Goal: Check status: Check status

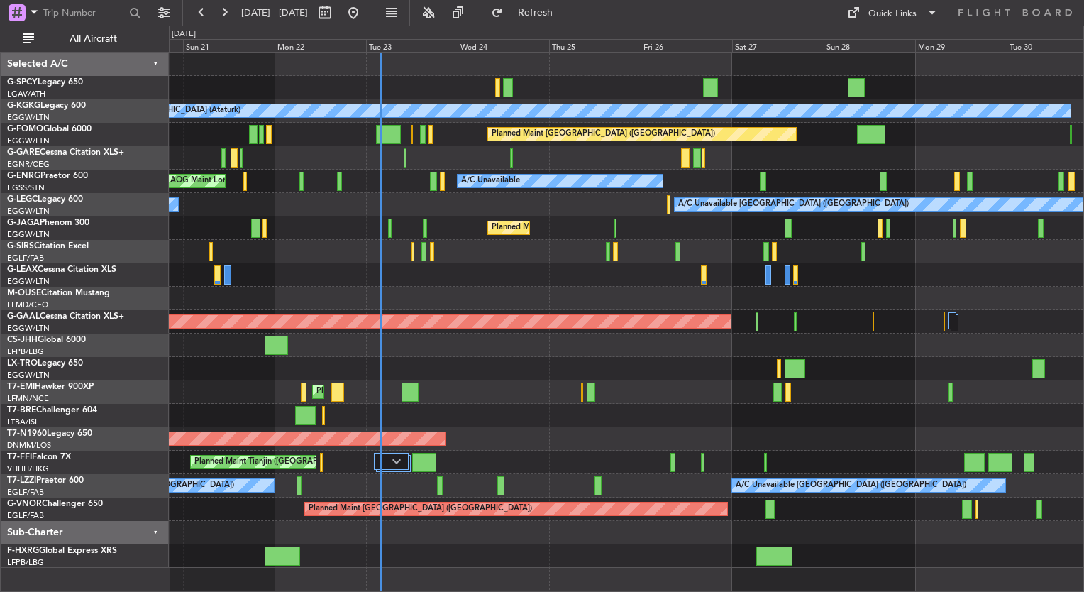
click at [425, 351] on div "A/C Unavailable [GEOGRAPHIC_DATA] (Ataturk) AOG Maint [GEOGRAPHIC_DATA] ([GEOGR…" at bounding box center [626, 309] width 914 height 515
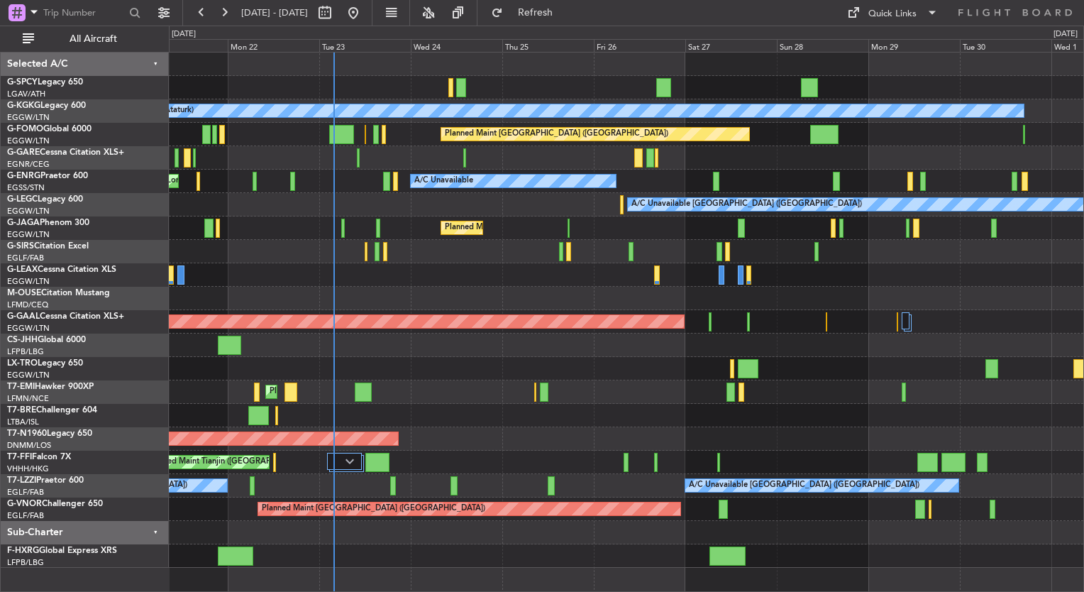
click at [697, 287] on div at bounding box center [626, 298] width 914 height 23
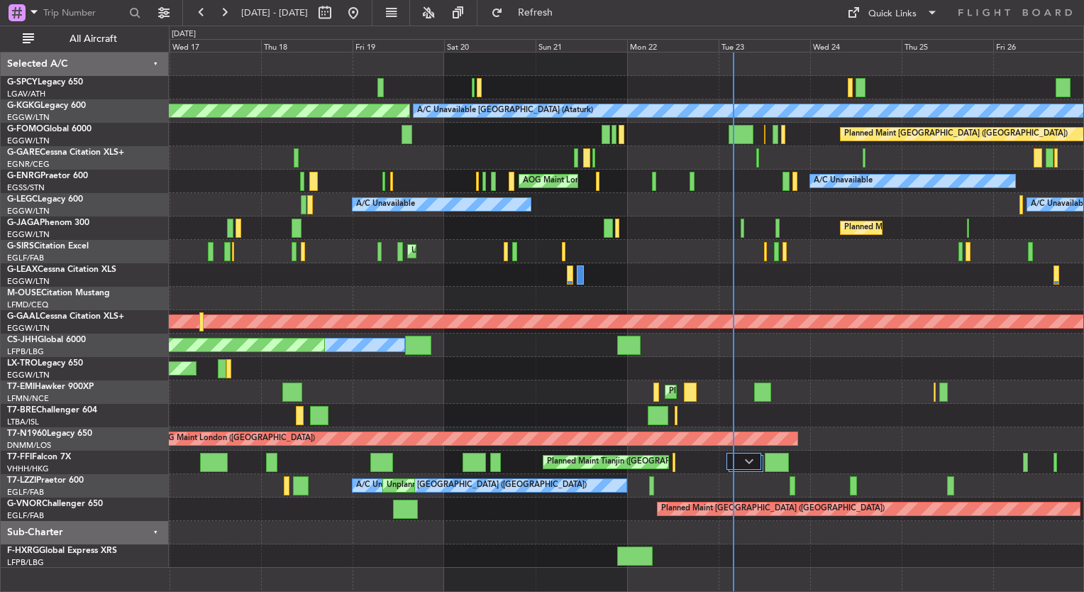
click at [714, 213] on div "A/C Unavailable [GEOGRAPHIC_DATA] (Ataturk) AOG Maint [GEOGRAPHIC_DATA] ([GEOGR…" at bounding box center [626, 309] width 914 height 515
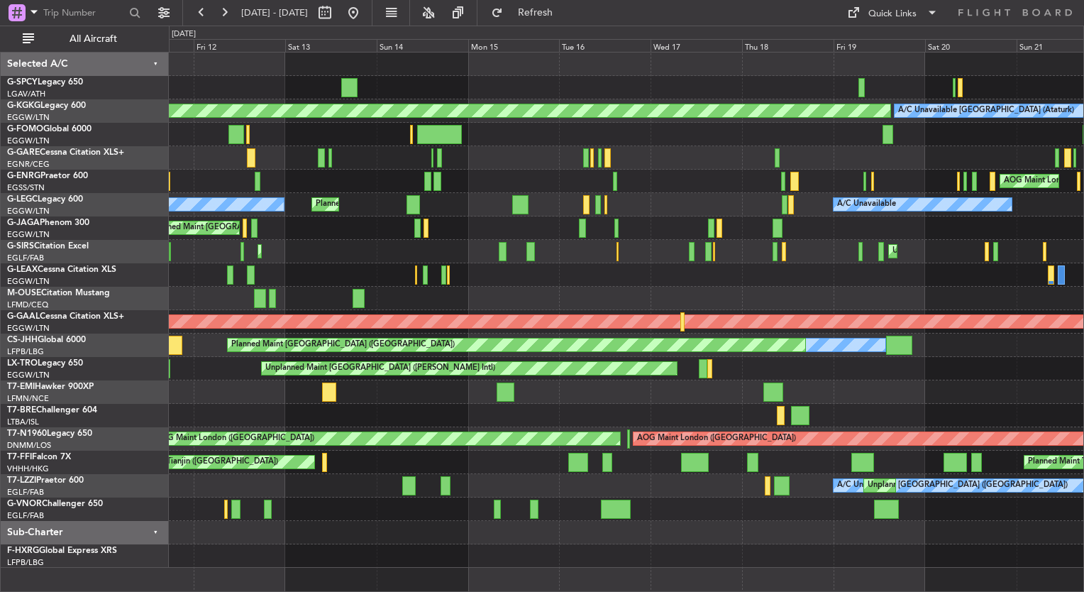
click at [882, 223] on div "Unplanned Maint [GEOGRAPHIC_DATA] ([PERSON_NAME] Intl) A/C Unavailable [GEOGRAP…" at bounding box center [626, 309] width 914 height 515
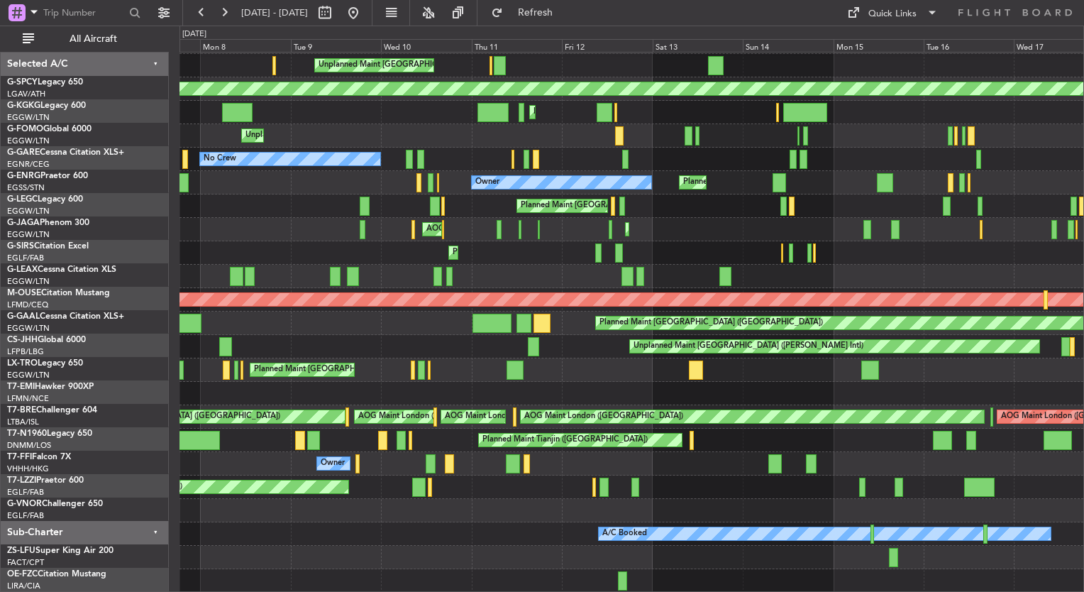
scroll to position [22, 0]
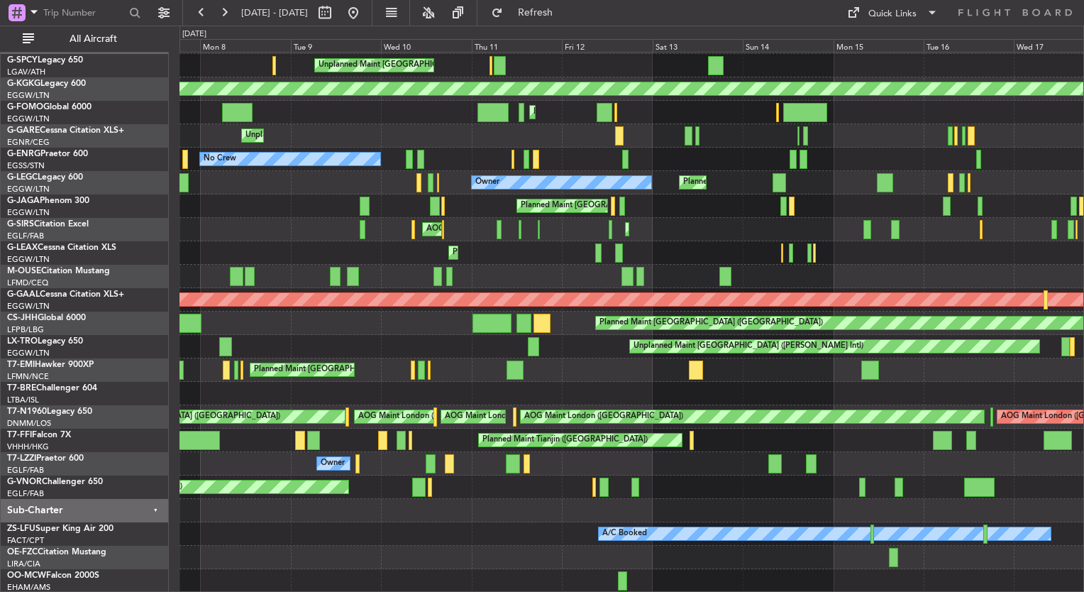
click at [703, 217] on div "Unplanned Maint [GEOGRAPHIC_DATA] ([PERSON_NAME] Intl) AOG Maint [GEOGRAPHIC_DA…" at bounding box center [631, 311] width 904 height 562
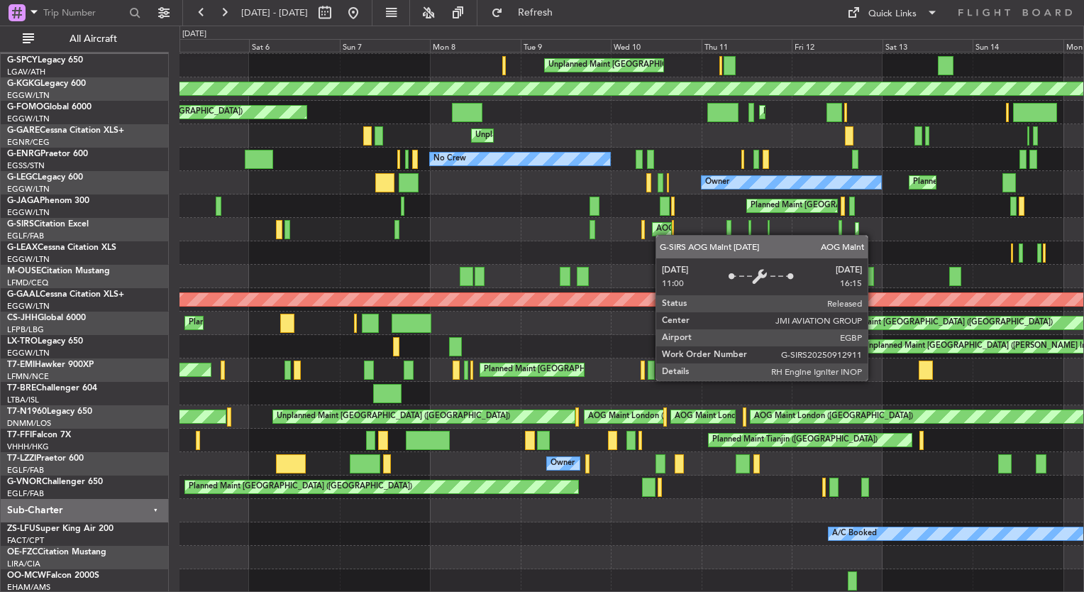
click at [658, 235] on div "Unplanned Maint [GEOGRAPHIC_DATA] ([PERSON_NAME] Intl) AOG Maint [GEOGRAPHIC_DA…" at bounding box center [631, 311] width 904 height 562
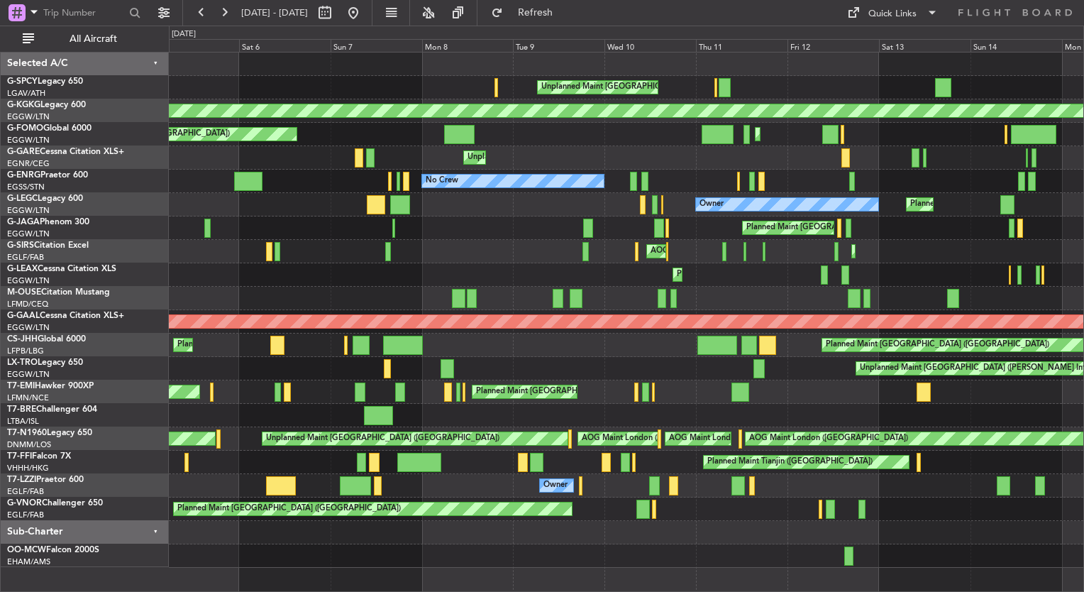
scroll to position [0, 0]
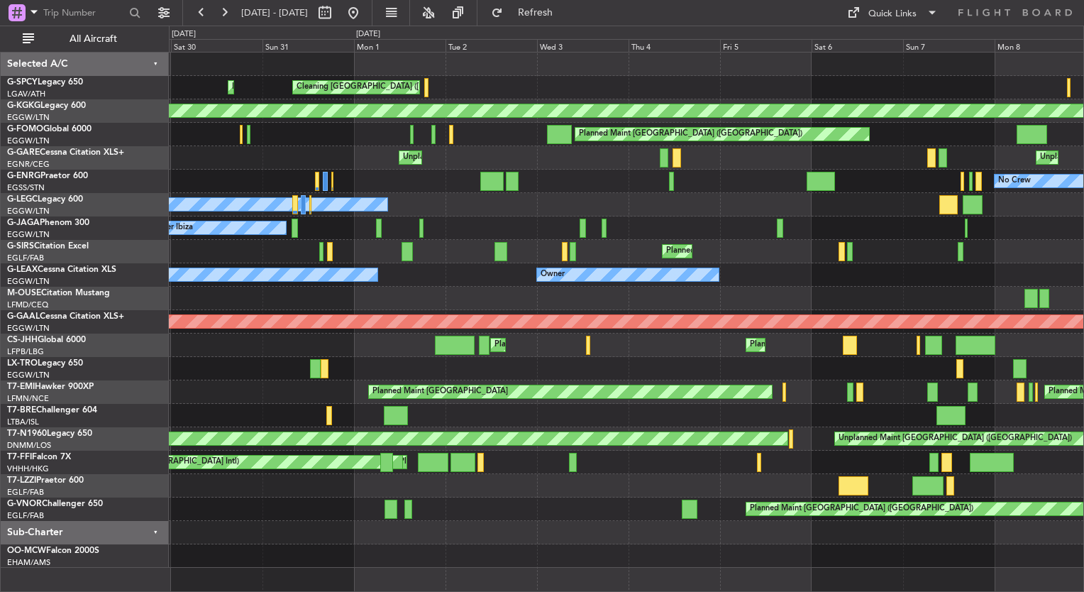
click at [1038, 245] on div "Cleaning [GEOGRAPHIC_DATA] ([PERSON_NAME] Intl) Planned Maint [GEOGRAPHIC_DATA]…" at bounding box center [626, 309] width 914 height 515
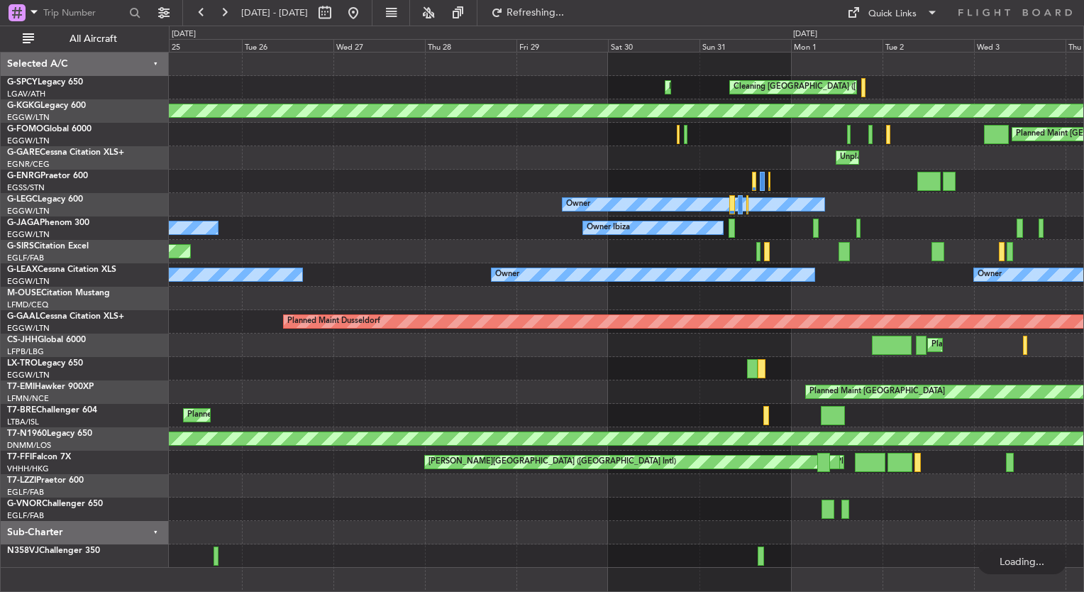
click at [832, 252] on div "Cleaning [GEOGRAPHIC_DATA] ([PERSON_NAME] Intl) Planned Maint [GEOGRAPHIC_DATA]…" at bounding box center [626, 309] width 914 height 515
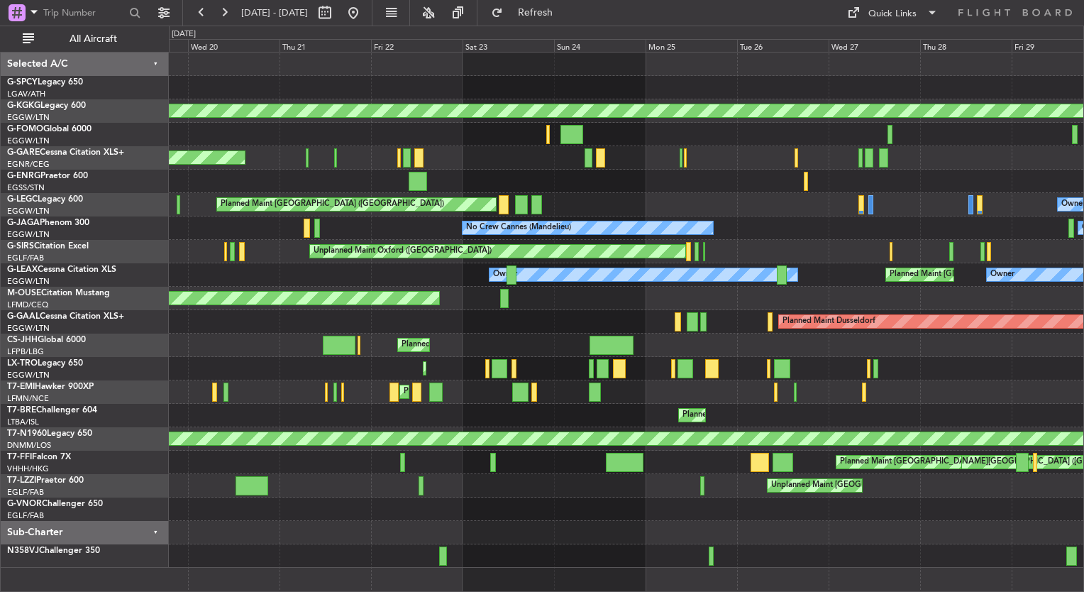
click at [461, 259] on div "Planned Maint Athens ([PERSON_NAME] Intl) Cleaning [GEOGRAPHIC_DATA] ([PERSON_N…" at bounding box center [626, 309] width 914 height 515
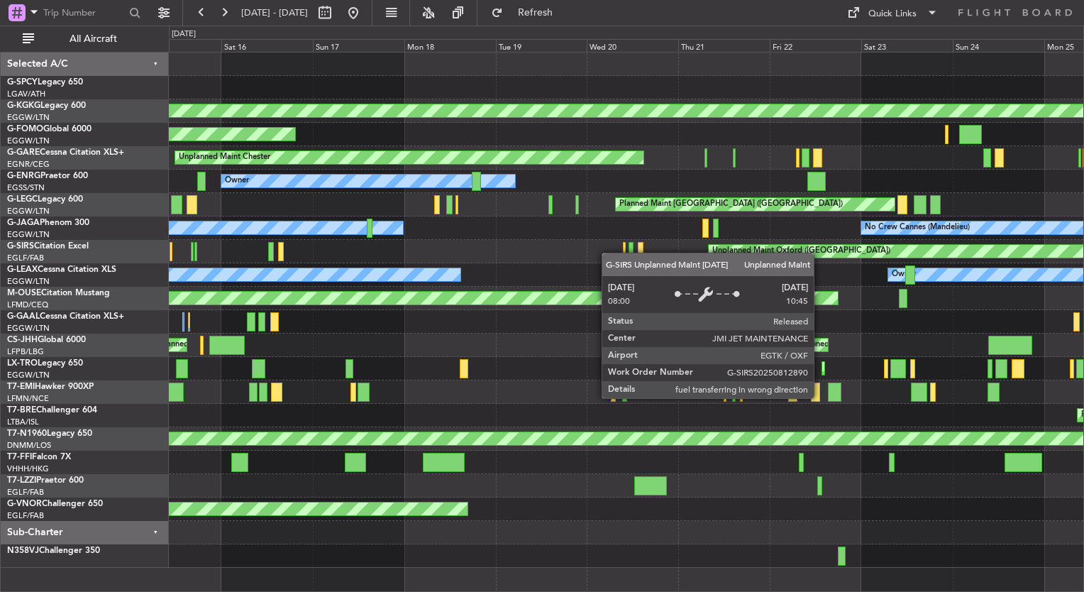
click at [855, 245] on div "AOG Maint [GEOGRAPHIC_DATA] (Ataturk) Planned Maint Windsor Locks ([PERSON_NAME…" at bounding box center [626, 309] width 914 height 515
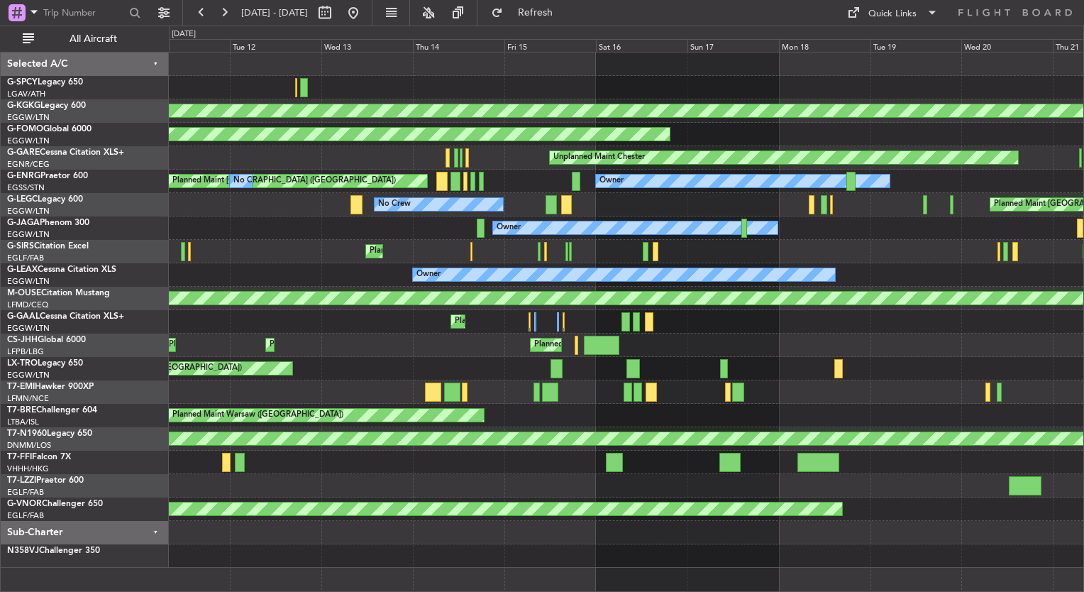
click at [936, 240] on div "Planned Maint [GEOGRAPHIC_DATA] ([GEOGRAPHIC_DATA]) Unplanned Maint [GEOGRAPHIC…" at bounding box center [626, 251] width 914 height 23
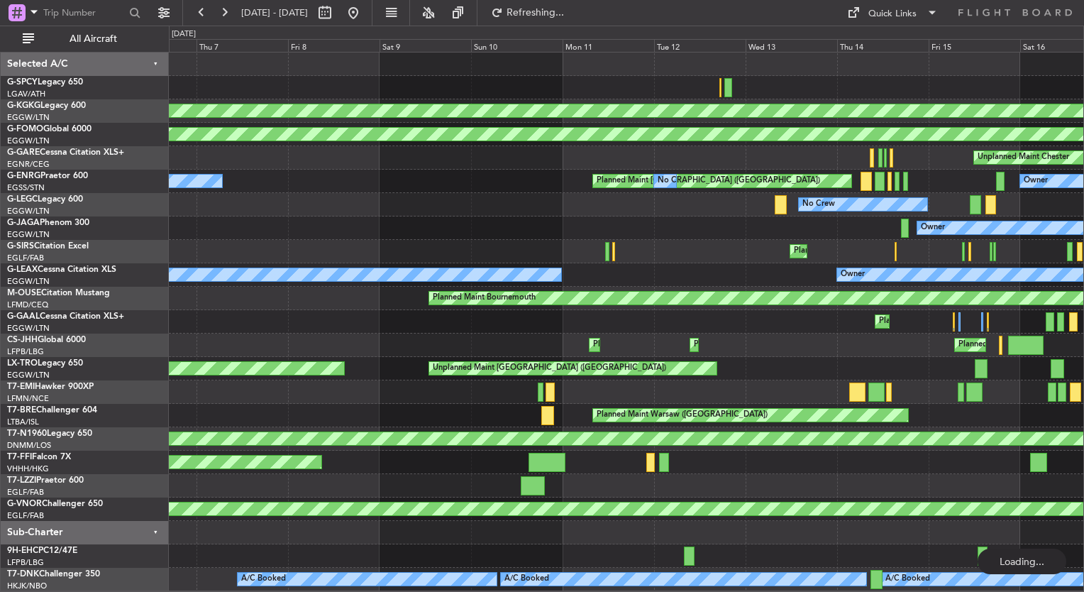
click at [901, 233] on div "AOG Maint [GEOGRAPHIC_DATA] (Ataturk) Planned Maint Windsor Locks ([PERSON_NAME…" at bounding box center [626, 321] width 914 height 538
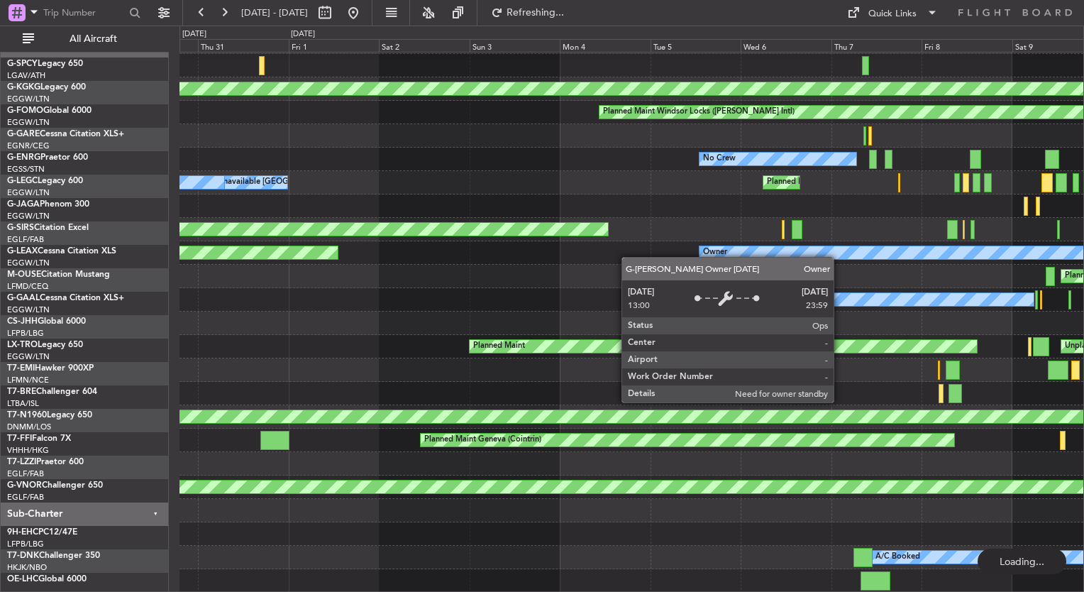
scroll to position [22, 0]
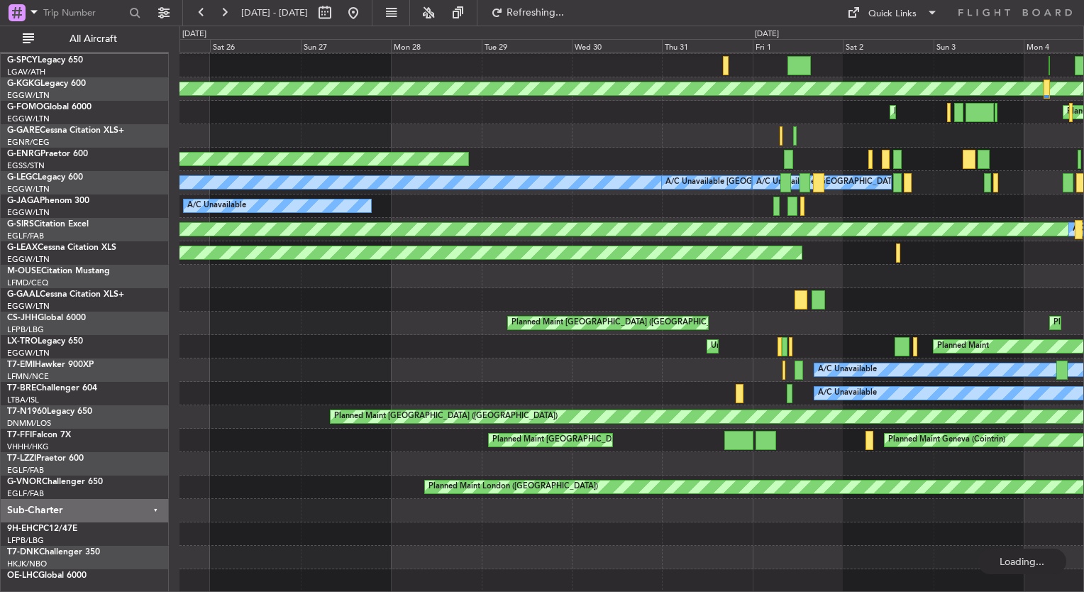
click at [957, 219] on div "AOG Maint [GEOGRAPHIC_DATA] (Ataturk) Planned Maint Windsor Locks ([PERSON_NAME…" at bounding box center [631, 311] width 904 height 562
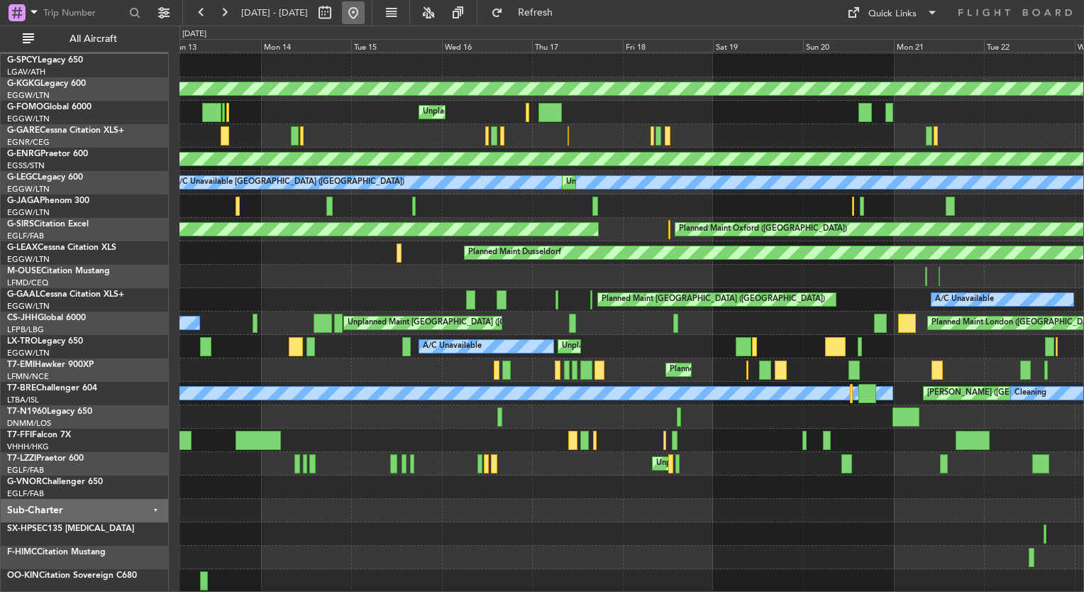
click at [365, 14] on button at bounding box center [353, 12] width 23 height 23
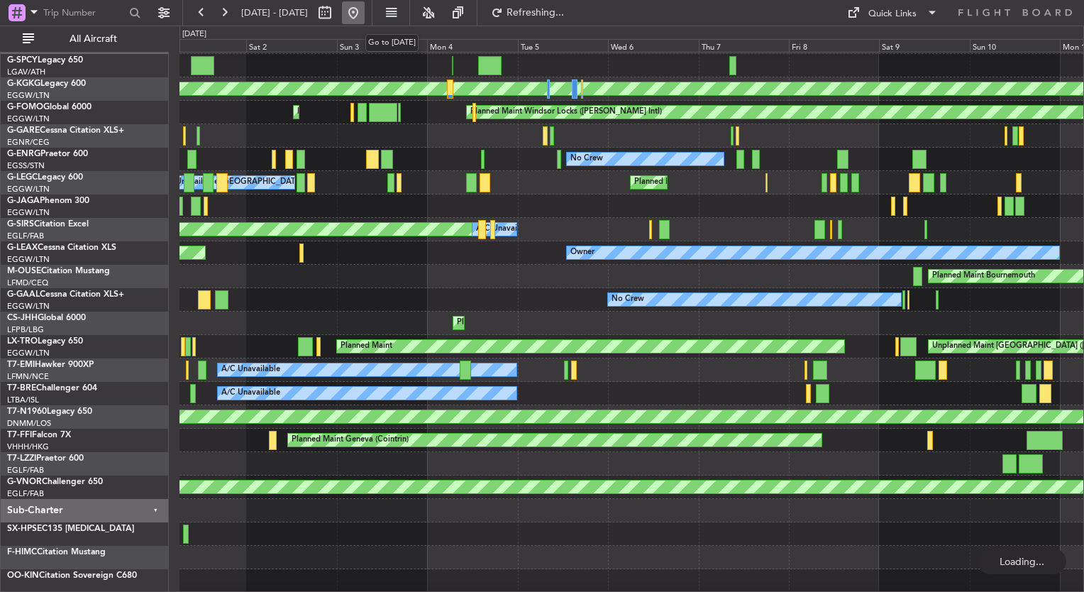
scroll to position [0, 0]
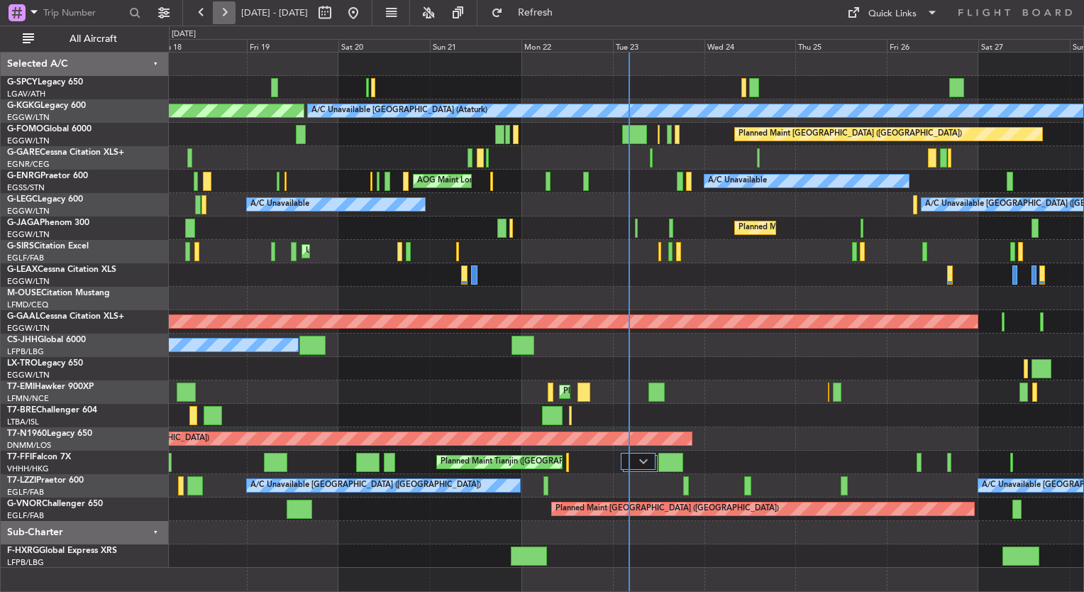
click at [221, 16] on button at bounding box center [224, 12] width 23 height 23
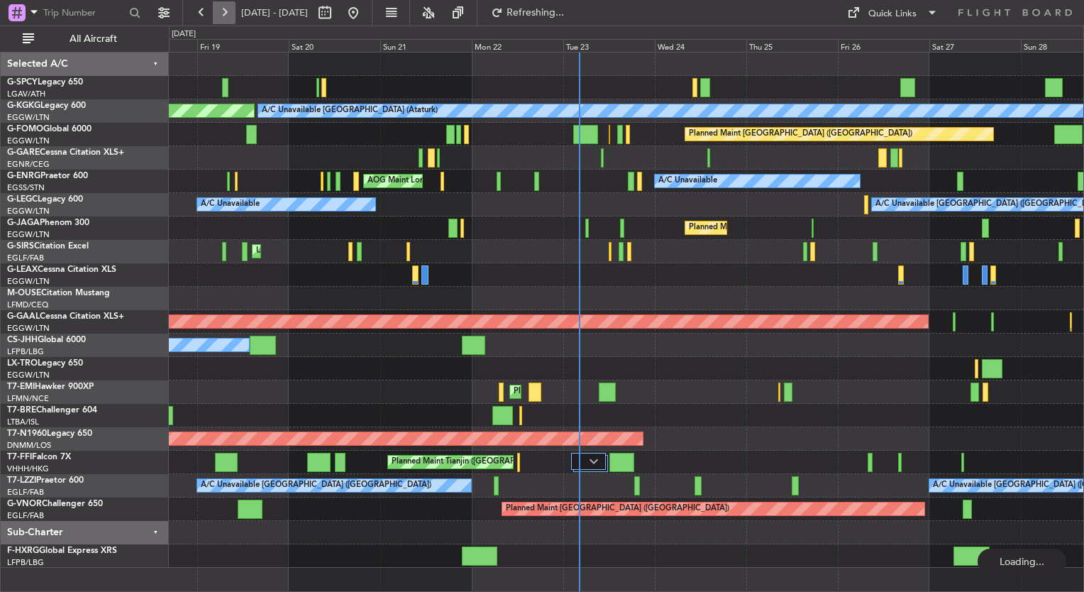
click at [221, 16] on button at bounding box center [224, 12] width 23 height 23
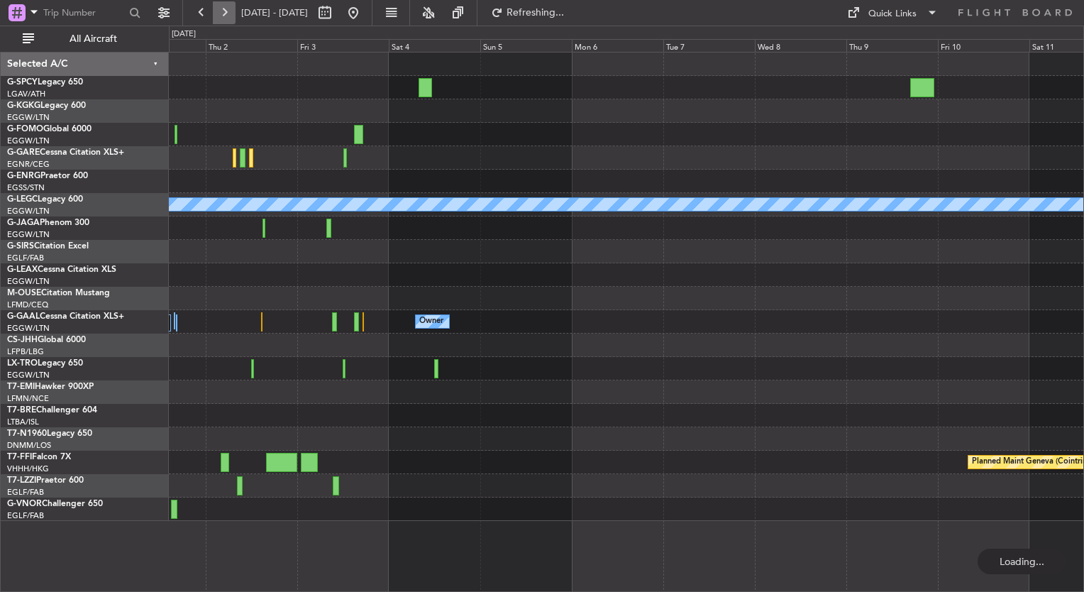
click at [221, 16] on button at bounding box center [224, 12] width 23 height 23
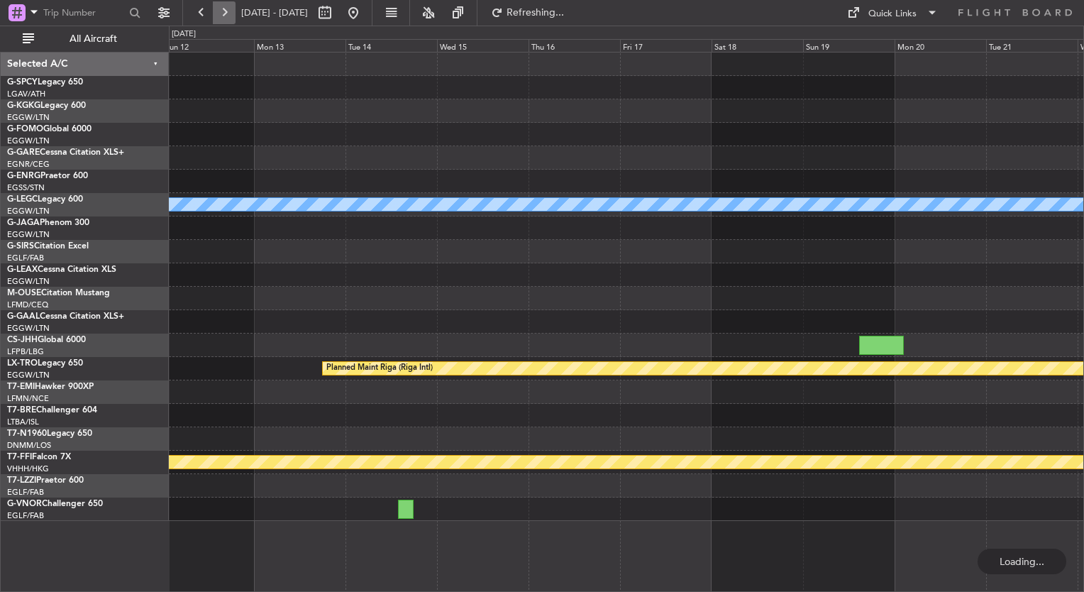
click at [221, 16] on button at bounding box center [224, 12] width 23 height 23
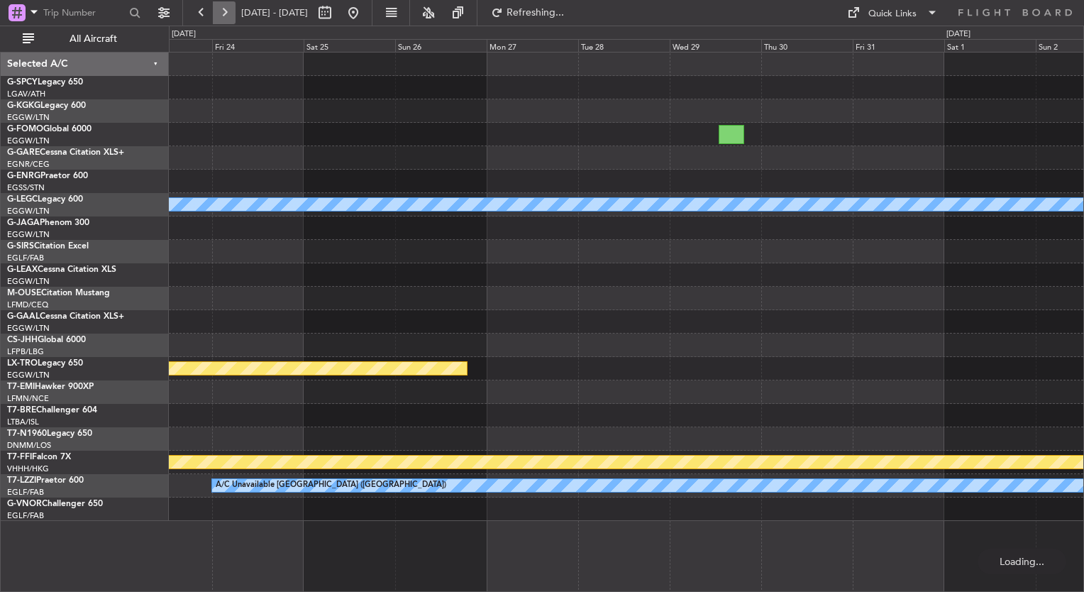
click at [221, 16] on button at bounding box center [224, 12] width 23 height 23
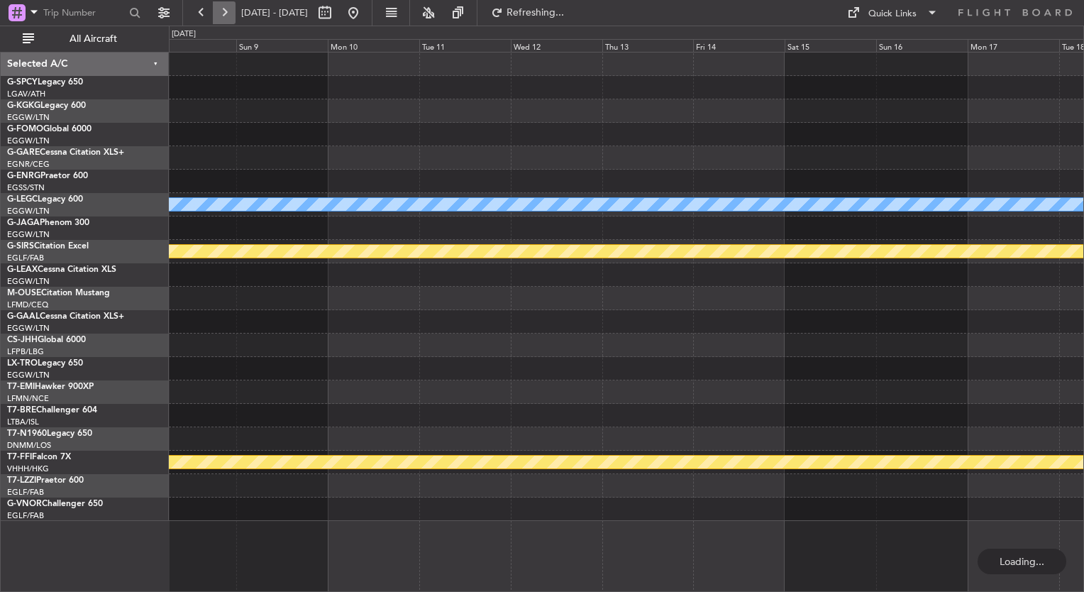
click at [221, 16] on button at bounding box center [224, 12] width 23 height 23
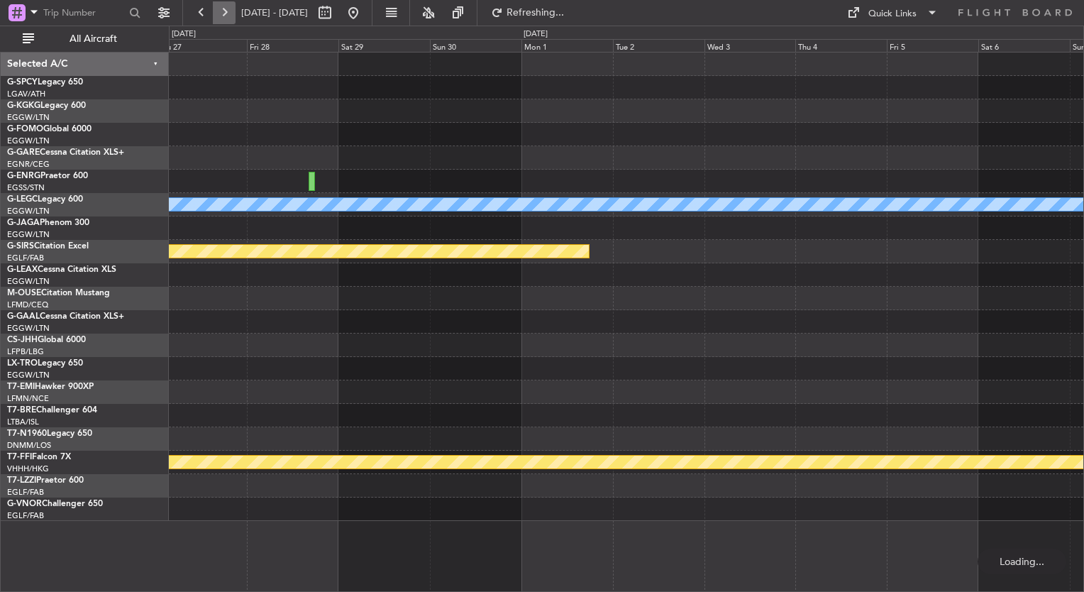
click at [221, 16] on button at bounding box center [224, 12] width 23 height 23
